Goal: Task Accomplishment & Management: Manage account settings

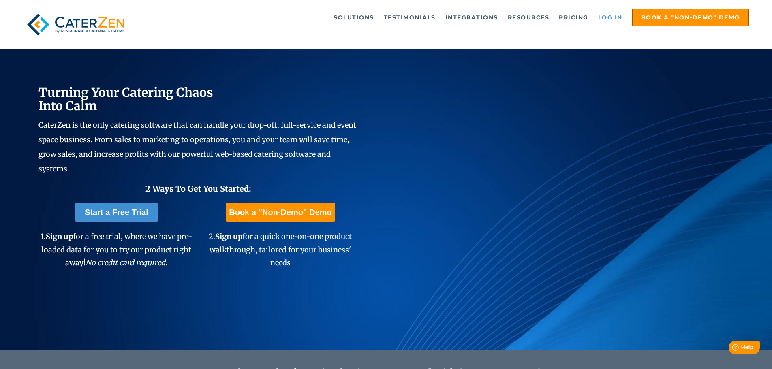
click at [611, 19] on link "Log in" at bounding box center [610, 17] width 32 height 16
click at [605, 17] on link "Log in" at bounding box center [610, 17] width 32 height 16
click at [609, 16] on link "Log in" at bounding box center [610, 17] width 32 height 16
click at [610, 18] on link "Log in" at bounding box center [610, 17] width 32 height 16
click at [605, 19] on link "Log in" at bounding box center [610, 17] width 32 height 16
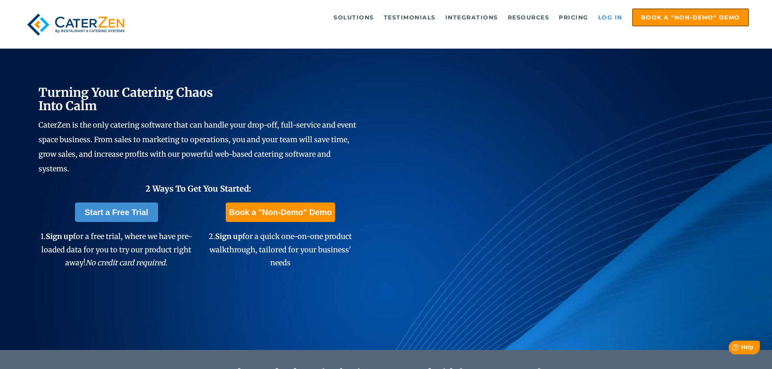
click at [612, 11] on link "Log in" at bounding box center [610, 17] width 32 height 16
